Goal: Find specific page/section: Find specific page/section

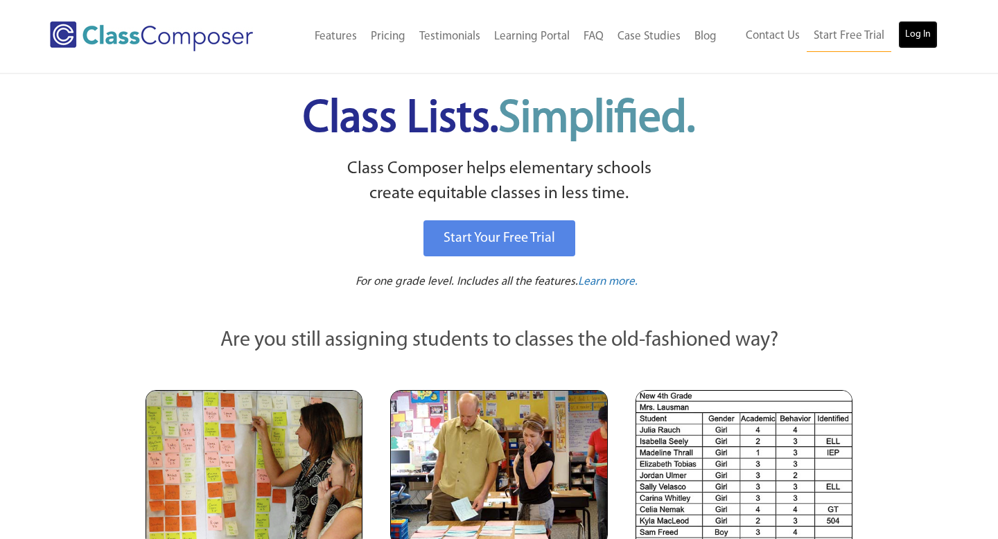
click at [915, 30] on link "Log In" at bounding box center [917, 35] width 39 height 28
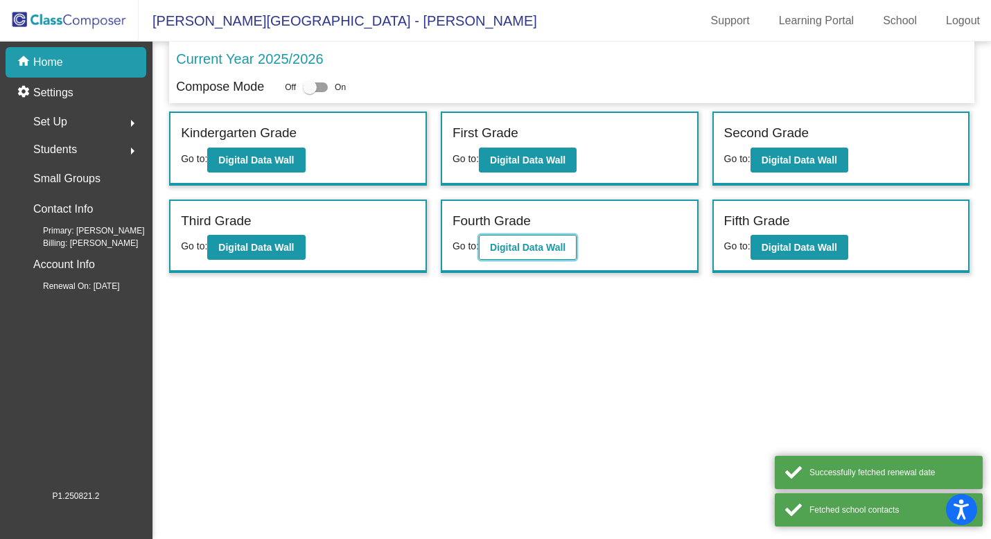
click at [537, 247] on b "Digital Data Wall" at bounding box center [528, 247] width 76 height 11
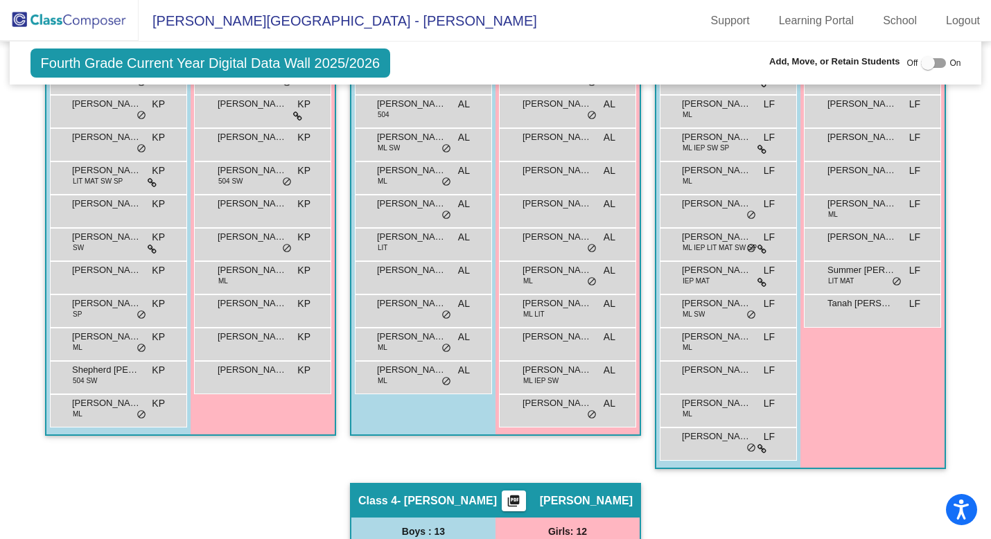
scroll to position [301, 0]
